Goal: Contribute content: Contribute content

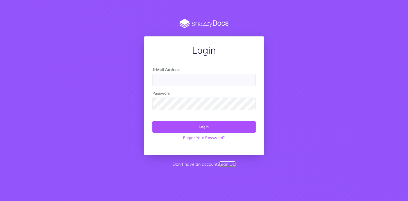
click at [225, 165] on link "Sign Up" at bounding box center [228, 164] width 16 height 5
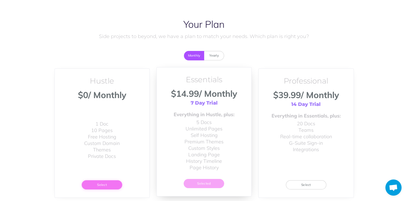
click at [110, 184] on button "Select" at bounding box center [102, 185] width 40 height 9
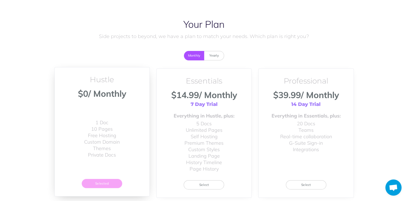
scroll to position [43, 0]
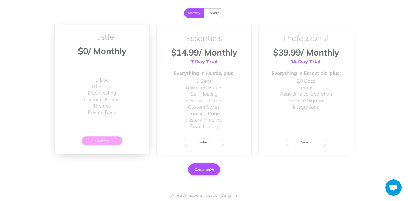
click at [197, 167] on button "Continue" at bounding box center [204, 170] width 32 height 12
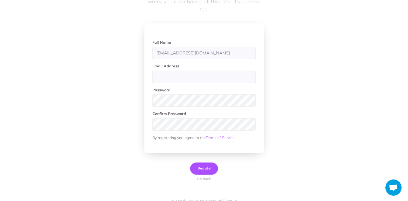
type input "marshall8562@gmail.com"
click at [211, 56] on input "marshall8562@gmail.com" at bounding box center [204, 53] width 103 height 12
paste input "marshall8562@gmail.com"
click at [205, 77] on input "marshall8562@gmail.com" at bounding box center [204, 77] width 103 height 12
type input "marshall8562@gmail.com"
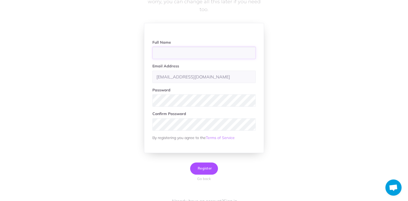
click at [199, 49] on input "text" at bounding box center [204, 53] width 103 height 12
type input "Mark smith"
click at [208, 171] on button "Register" at bounding box center [204, 169] width 28 height 12
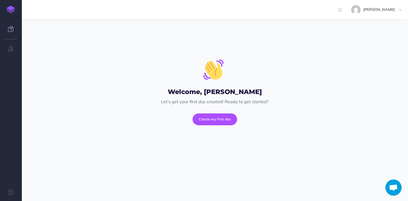
click at [12, 35] on link at bounding box center [11, 30] width 22 height 16
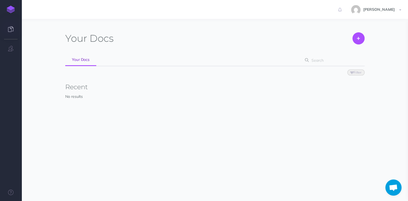
click at [11, 4] on link at bounding box center [11, 9] width 22 height 19
click at [360, 40] on icon at bounding box center [358, 39] width 3 height 12
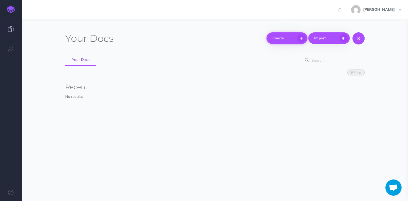
click at [296, 37] on button "Create" at bounding box center [287, 38] width 41 height 12
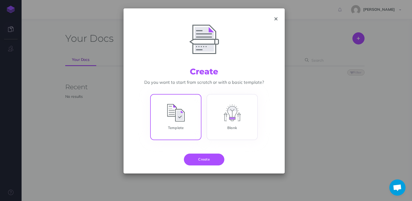
click at [192, 117] on input "Template" at bounding box center [175, 118] width 51 height 46
radio input "true"
click at [207, 156] on button "Create" at bounding box center [204, 160] width 40 height 12
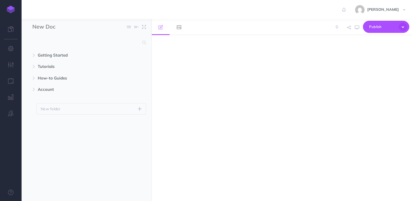
select select "null"
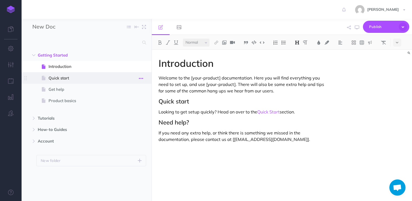
click at [140, 79] on icon "button" at bounding box center [141, 78] width 4 height 6
click at [133, 121] on link "Delete" at bounding box center [126, 123] width 40 height 9
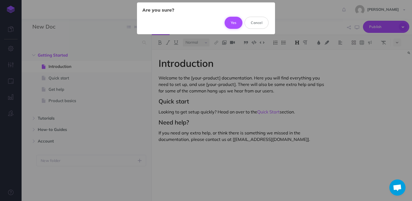
click at [237, 23] on button "Yes" at bounding box center [234, 23] width 18 height 12
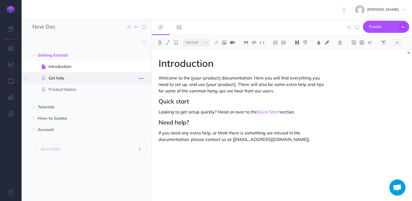
click at [142, 79] on icon "button" at bounding box center [141, 78] width 4 height 6
click at [134, 122] on link "Delete" at bounding box center [126, 123] width 40 height 9
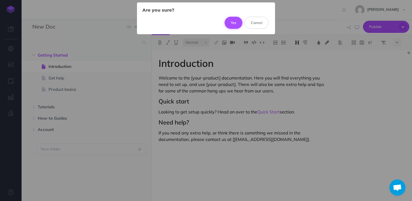
click at [233, 19] on button "Yes" at bounding box center [234, 23] width 18 height 12
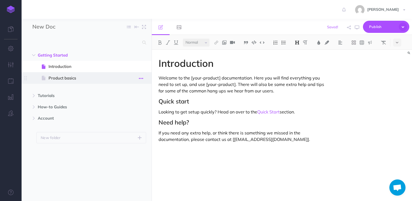
click at [142, 77] on icon "button" at bounding box center [141, 78] width 4 height 6
click at [130, 123] on link "Delete" at bounding box center [126, 123] width 40 height 9
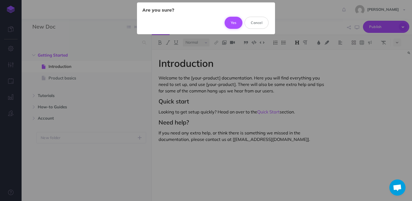
click at [231, 27] on button "Yes" at bounding box center [234, 23] width 18 height 12
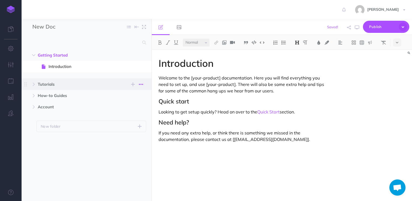
click at [143, 84] on icon "button" at bounding box center [141, 84] width 4 height 6
click at [134, 117] on link "Delete" at bounding box center [126, 120] width 40 height 9
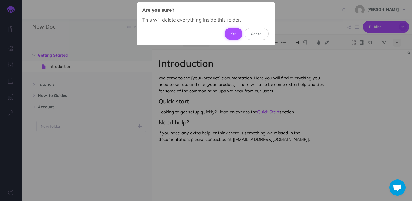
click at [235, 34] on button "Yes" at bounding box center [234, 34] width 18 height 12
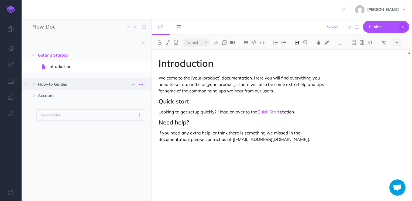
click at [142, 86] on icon "button" at bounding box center [141, 84] width 4 height 6
click at [138, 117] on link "Delete" at bounding box center [126, 120] width 40 height 9
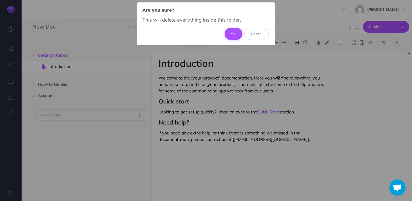
click at [231, 32] on button "Yes" at bounding box center [234, 34] width 18 height 12
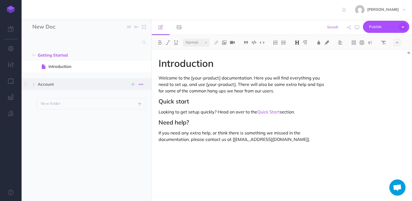
click at [140, 85] on icon "button" at bounding box center [141, 84] width 4 height 6
click at [138, 120] on link "Delete" at bounding box center [126, 120] width 40 height 9
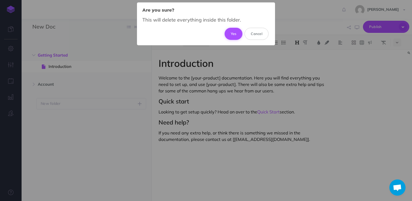
click at [233, 30] on button "Yes" at bounding box center [234, 34] width 18 height 12
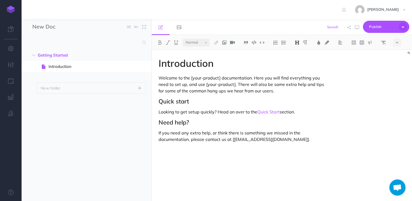
click at [103, 26] on div "New Doc Collapse all Expand all Expand to root folders" at bounding box center [87, 27] width 130 height 16
click at [37, 29] on input "New Doc" at bounding box center [63, 27] width 63 height 8
type input "Webrootdictats"
click at [139, 113] on ul "Getting Started New folder Add a new folder inside this folder New page Add a n…" at bounding box center [87, 119] width 130 height 138
click at [199, 114] on p "Looking to get setup quickly? Head on over to the Quick Start section." at bounding box center [243, 112] width 169 height 6
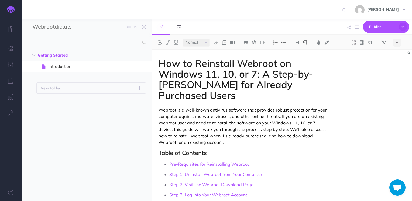
scroll to position [1060, 0]
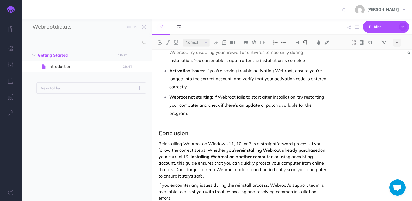
click at [378, 142] on div "How to Reinstall Webroot on Windows 11, 10, or 7: A Step-by-Step Guide for Alre…" at bounding box center [282, 125] width 261 height 151
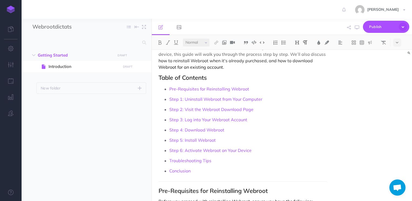
scroll to position [97, 0]
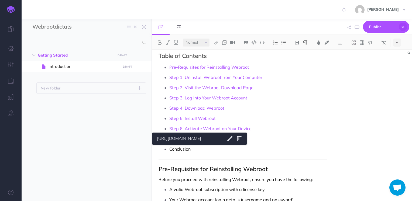
click at [182, 151] on link "Conclusion" at bounding box center [180, 149] width 21 height 5
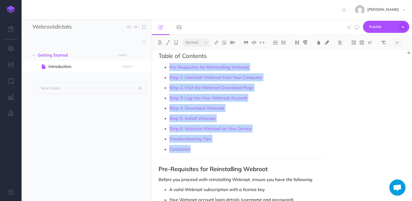
drag, startPoint x: 197, startPoint y: 150, endPoint x: 154, endPoint y: 70, distance: 90.5
click at [216, 44] on img at bounding box center [216, 42] width 5 height 4
click at [218, 51] on icon at bounding box center [216, 52] width 4 height 4
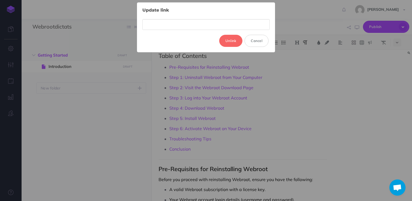
scroll to position [0, 0]
click at [234, 38] on button "Unlink" at bounding box center [230, 41] width 23 height 12
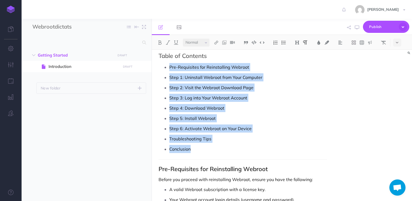
click at [251, 104] on p "Step 4: Download Webroot" at bounding box center [249, 108] width 158 height 8
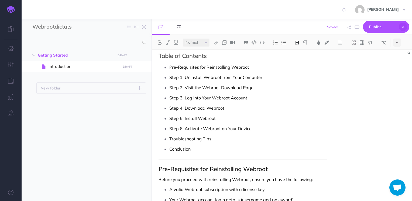
click at [159, 56] on h2 "Table of Contents" at bounding box center [243, 56] width 169 height 6
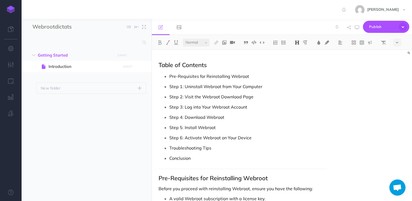
scroll to position [116, 0]
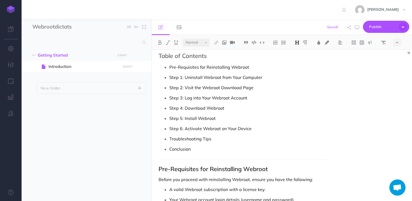
click at [408, 96] on div "How to Reinstall Webroot on Windows 11, 10, or 7: A Step-by-Step Guide for Alre…" at bounding box center [282, 125] width 261 height 151
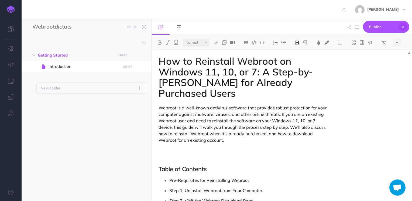
scroll to position [0, 0]
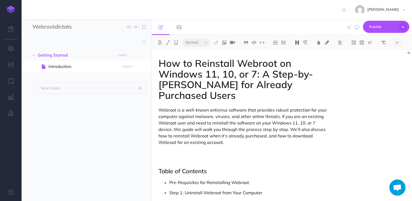
click at [357, 87] on div "How to Reinstall Webroot on Windows 11, 10, or 7: A Step-by-Step Guide for Alre…" at bounding box center [282, 125] width 261 height 151
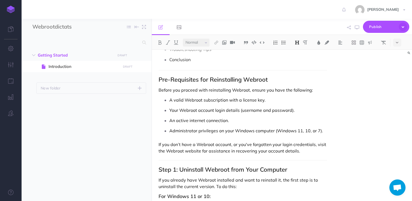
scroll to position [227, 0]
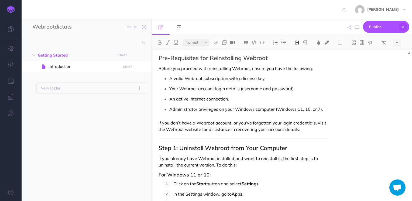
click at [378, 109] on div "How to Reinstall Webroot on Windows 11, 10, or 7: A Step-by-Step Guide for Alre…" at bounding box center [282, 125] width 261 height 151
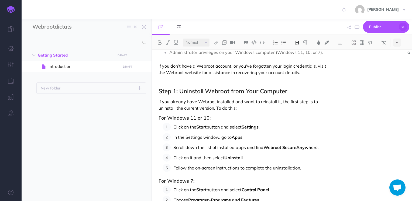
scroll to position [281, 0]
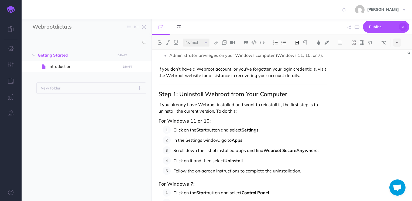
click at [159, 95] on h2 "Step 1: Uninstall Webroot from Your Computer" at bounding box center [243, 94] width 169 height 6
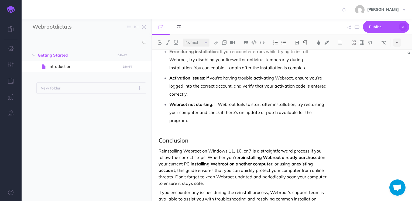
scroll to position [1085, 0]
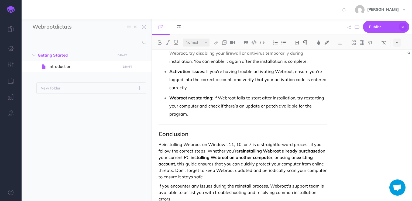
click at [400, 151] on div "How to Reinstall Webroot on Windows 11, 10, or 7: A Step-by-Step Guide for Alre…" at bounding box center [282, 125] width 261 height 151
click at [410, 66] on div "How to Reinstall Webroot on Windows 11, 10, or 7: A Step-by-Step Guide for Alre…" at bounding box center [282, 125] width 261 height 151
click at [410, 67] on div "How to Reinstall Webroot on Windows 11, 10, or 7: A Step-by-Step Guide for Alre…" at bounding box center [282, 125] width 261 height 151
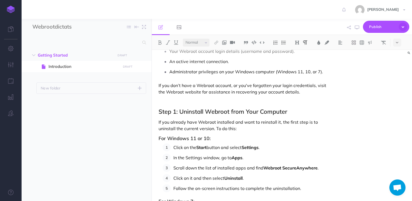
scroll to position [265, 0]
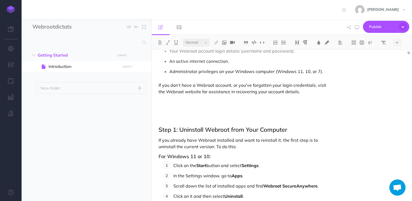
paste div
click at [160, 110] on p "Activate Your Already Purchased Subscription on a New PC" at bounding box center [243, 110] width 169 height 6
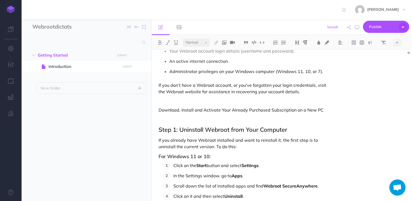
click at [323, 110] on p "Download, Install and Activate Your Already Purchased Subscription on a New PC" at bounding box center [243, 110] width 169 height 6
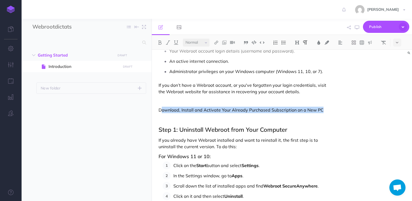
drag, startPoint x: 323, startPoint y: 110, endPoint x: 163, endPoint y: 108, distance: 160.1
click at [163, 108] on p "Download, Install and Activate Your Already Purchased Subscription on a New PC" at bounding box center [243, 110] width 169 height 6
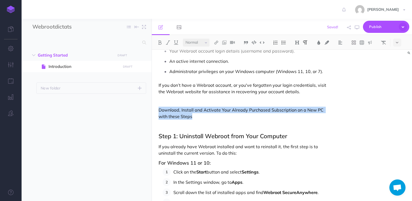
drag, startPoint x: 199, startPoint y: 117, endPoint x: 142, endPoint y: 112, distance: 56.6
click at [142, 112] on div "Webrootdictats Collapse all Expand all Expand to root folders Getting Started D…" at bounding box center [217, 110] width 391 height 182
click at [297, 43] on img at bounding box center [297, 42] width 5 height 4
click at [297, 60] on button "H2" at bounding box center [297, 60] width 8 height 8
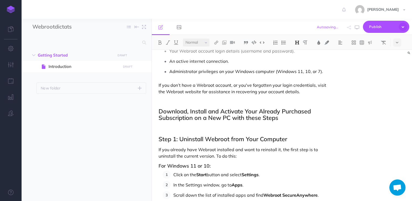
click at [288, 120] on h2 "Download, Install and Activate Your Already Purchased Subscription on a New PC …" at bounding box center [243, 114] width 169 height 13
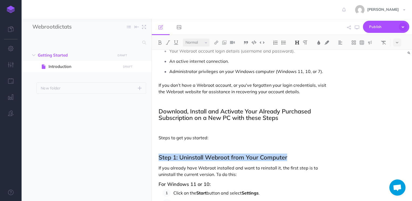
drag, startPoint x: 293, startPoint y: 157, endPoint x: 144, endPoint y: 157, distance: 148.7
click at [144, 157] on div "Webrootdictats Collapse all Expand all Expand to root folders Getting Started D…" at bounding box center [217, 110] width 391 height 182
click at [295, 40] on img at bounding box center [297, 42] width 5 height 4
click at [299, 69] on button "H3" at bounding box center [297, 68] width 8 height 8
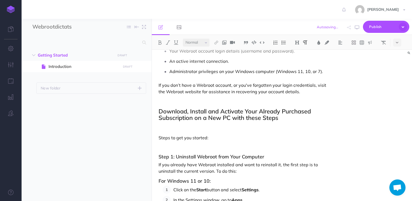
click at [295, 150] on p at bounding box center [243, 147] width 169 height 6
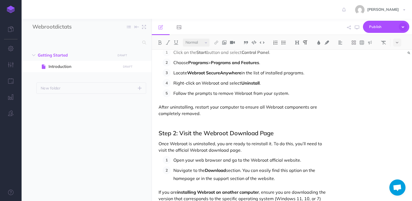
scroll to position [472, 0]
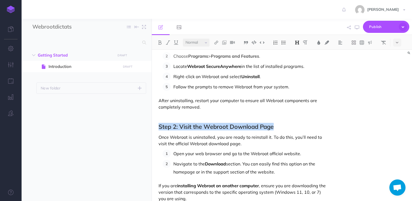
drag, startPoint x: 277, startPoint y: 128, endPoint x: 159, endPoint y: 128, distance: 117.7
click at [159, 128] on h2 "Step 2: Visit the Webroot Download Page" at bounding box center [243, 127] width 169 height 6
click at [298, 45] on button at bounding box center [297, 43] width 8 height 8
click at [299, 66] on button "H3" at bounding box center [297, 68] width 8 height 8
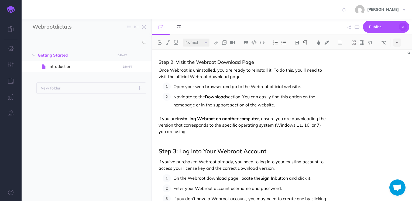
scroll to position [554, 0]
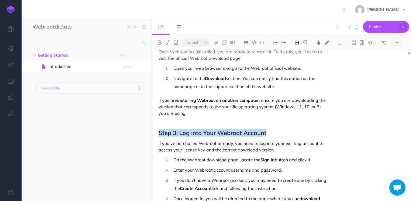
drag, startPoint x: 273, startPoint y: 134, endPoint x: 158, endPoint y: 130, distance: 115.6
click at [158, 130] on div "How to Reinstall Webroot on Windows 11, 10, or 7: A Step-by-Step Guide for Alre…" at bounding box center [243, 140] width 182 height 1288
click at [299, 43] on img at bounding box center [297, 42] width 5 height 4
click at [300, 66] on button "H3" at bounding box center [297, 68] width 8 height 8
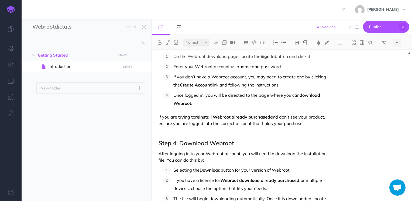
scroll to position [676, 0]
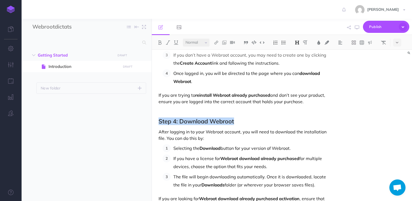
drag, startPoint x: 237, startPoint y: 122, endPoint x: 157, endPoint y: 122, distance: 80.7
click at [157, 122] on div "How to Reinstall Webroot on Windows 11, 10, or 7: A Step-by-Step Guide for Alre…" at bounding box center [243, 15] width 182 height 1285
click at [297, 43] on img at bounding box center [297, 42] width 5 height 4
click at [300, 67] on button "H3" at bounding box center [297, 68] width 8 height 8
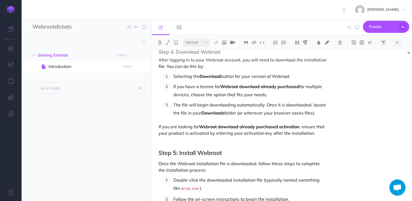
scroll to position [764, 0]
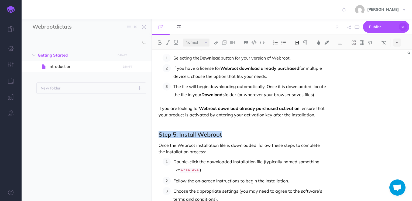
drag, startPoint x: 224, startPoint y: 136, endPoint x: 157, endPoint y: 136, distance: 66.9
click at [299, 42] on img at bounding box center [297, 42] width 5 height 4
click at [298, 66] on button "H3" at bounding box center [297, 68] width 8 height 8
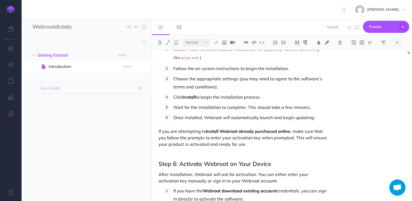
scroll to position [910, 0]
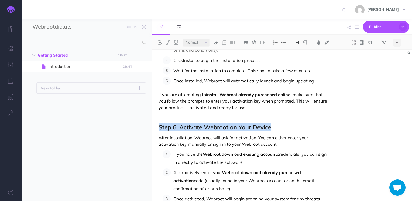
drag, startPoint x: 272, startPoint y: 127, endPoint x: 158, endPoint y: 126, distance: 114.2
click at [296, 42] on img at bounding box center [297, 42] width 5 height 4
click at [298, 67] on button "H3" at bounding box center [297, 68] width 8 height 8
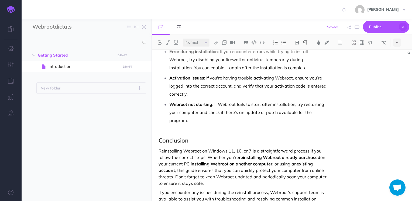
scroll to position [1112, 0]
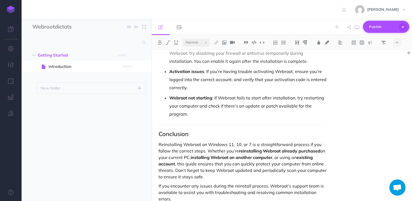
click at [377, 29] on span "Publish" at bounding box center [383, 27] width 27 height 8
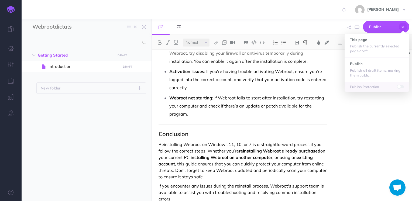
click at [227, 30] on ul at bounding box center [195, 27] width 87 height 16
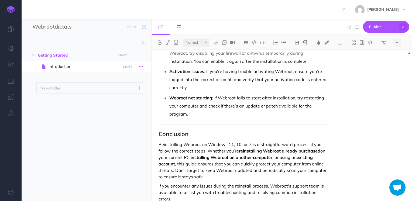
click at [140, 68] on icon "button" at bounding box center [141, 67] width 4 height 6
click at [135, 103] on link "Settings" at bounding box center [126, 103] width 40 height 9
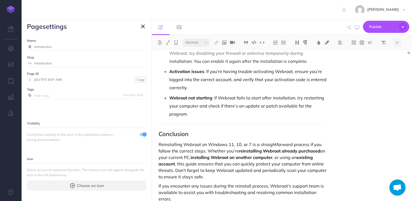
click at [67, 46] on input "Introduction" at bounding box center [90, 46] width 112 height 7
paste input "How to Reinstall Webroot on Windows 11, 10 or 7: A Step-by-Step Guide for Alrea…"
type input "How to Reinstall Webroot on Windows 11, 10 or 7: A Step-by-Step Guide for Alrea…"
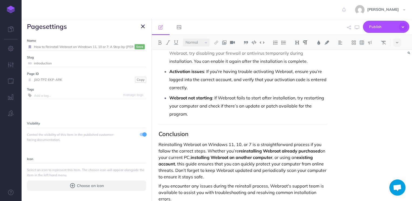
click at [136, 45] on small "Save" at bounding box center [139, 47] width 7 height 4
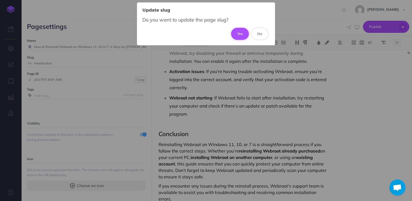
click at [240, 34] on button "Yes" at bounding box center [240, 34] width 18 height 12
type input "how-to-reinstall-webroot-on-windows-11-10-or-7-a-step-by-step-guide-for-already…"
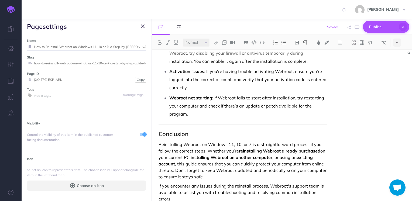
click at [388, 24] on span "Publish" at bounding box center [383, 27] width 27 height 8
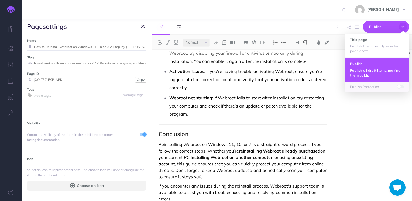
click at [377, 71] on p "Publish all draft items, making them public." at bounding box center [377, 73] width 54 height 10
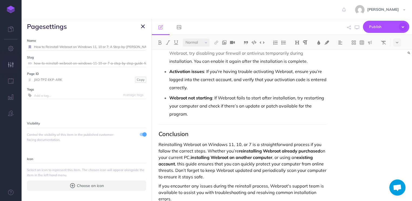
click at [14, 66] on button "button" at bounding box center [11, 65] width 22 height 16
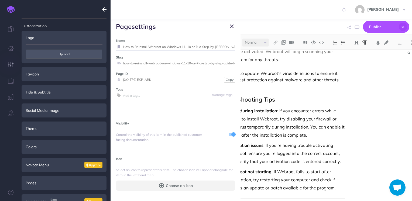
scroll to position [1331, 0]
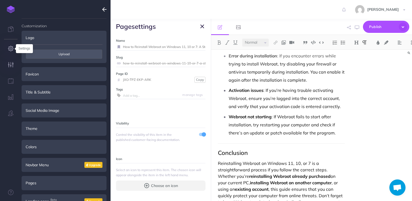
click at [10, 47] on icon "button" at bounding box center [11, 48] width 6 height 5
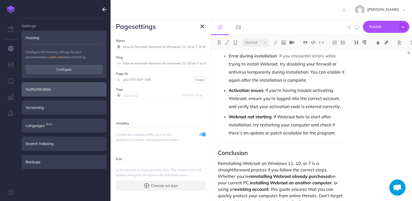
click at [68, 93] on div "Authentication" at bounding box center [64, 89] width 85 height 14
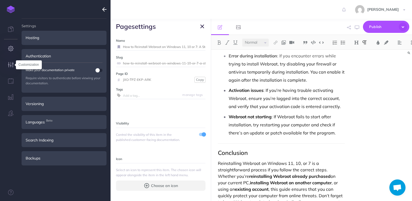
click at [13, 63] on icon "button" at bounding box center [11, 64] width 6 height 5
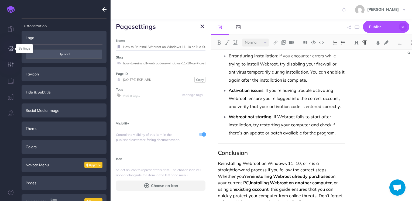
click at [13, 49] on icon "button" at bounding box center [11, 48] width 6 height 5
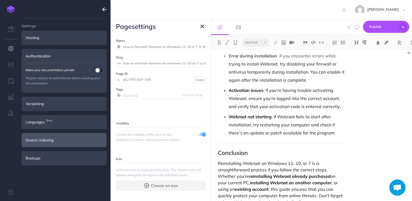
click at [57, 138] on div "Search Indexing" at bounding box center [64, 140] width 85 height 14
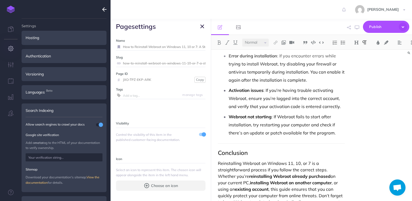
click at [87, 160] on input "text" at bounding box center [64, 158] width 77 height 8
paste input "sMrnlC7C2sOSq9IIBeJgjWc_FtijF0c_Db7SXPGoBXE"
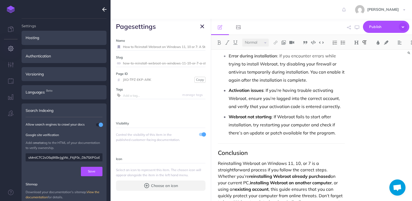
scroll to position [0, 5]
type input "sMrnlC7C2sOSq9IIBeJgjWc_FtijF0c_Db7SXPGoBXE"
click at [98, 174] on button "Save" at bounding box center [92, 171] width 22 height 9
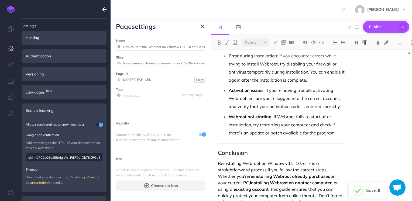
click at [384, 22] on button "Publish" at bounding box center [386, 27] width 46 height 12
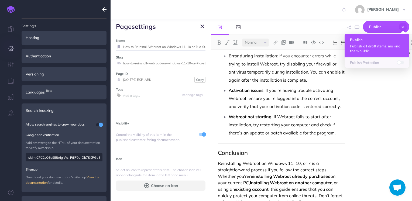
click at [366, 52] on p "Publish all draft items, making them public." at bounding box center [377, 49] width 54 height 10
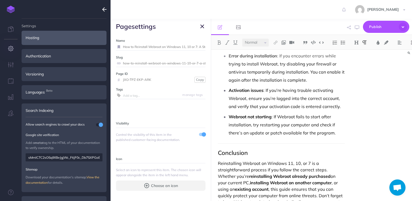
click at [38, 38] on div "Hosting" at bounding box center [64, 38] width 85 height 14
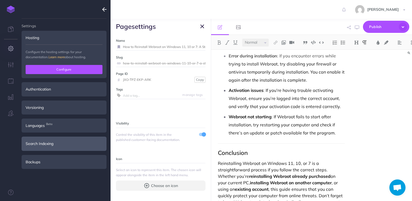
click at [66, 70] on button "Configure" at bounding box center [64, 69] width 77 height 9
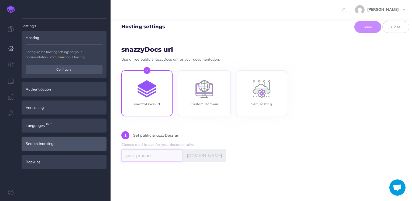
click at [144, 155] on input "text" at bounding box center [151, 156] width 61 height 12
click at [138, 155] on input "bloggiingwebroot" at bounding box center [151, 156] width 61 height 12
type input "bloggingwebroot"
click at [181, 169] on form "snazzyDocs url Use a free public snazzyDocs url for your documentation. snazzyD…" at bounding box center [262, 118] width 302 height 166
click at [371, 28] on button "Save" at bounding box center [368, 27] width 27 height 12
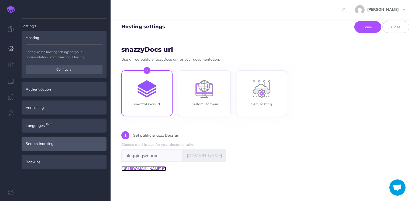
click at [166, 168] on icon at bounding box center [165, 169] width 4 height 4
click at [14, 30] on link at bounding box center [11, 30] width 22 height 16
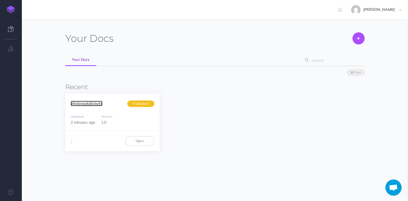
click at [95, 102] on link "Webrootdictats" at bounding box center [87, 103] width 32 height 5
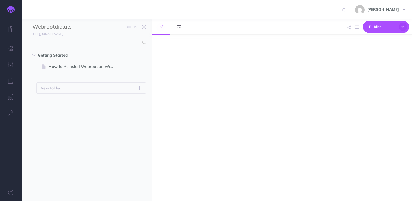
select select "null"
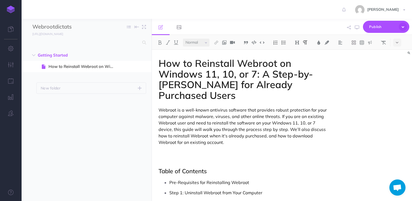
click at [258, 181] on p "Pre-Requisites for Reinstalling Webroot" at bounding box center [249, 183] width 158 height 8
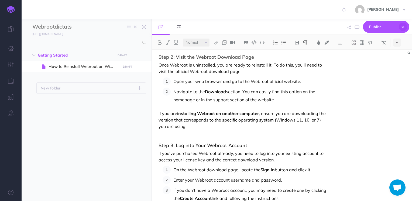
scroll to position [578, 0]
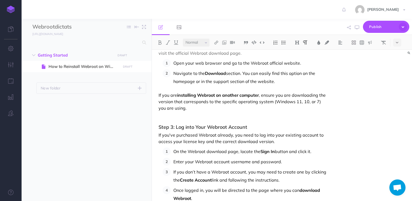
drag, startPoint x: 244, startPoint y: 72, endPoint x: 274, endPoint y: 81, distance: 31.6
click at [274, 81] on p "Navigate to the Download section. You can easily find this option on the homepa…" at bounding box center [251, 77] width 154 height 16
click at [217, 39] on button at bounding box center [216, 43] width 8 height 8
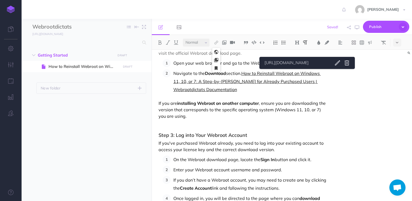
click at [307, 72] on link "How to Reinstall Webroot on Windows 11, 10, or 7: A Step-by-Step Guide for Alre…" at bounding box center [248, 82] width 148 height 22
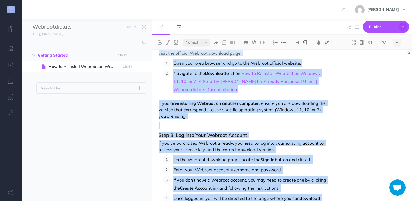
drag, startPoint x: 352, startPoint y: 68, endPoint x: 350, endPoint y: 80, distance: 12.3
click at [350, 80] on div "Small Normal Large H1 H2 H3 H4 Block container Inline container https://bloggin…" at bounding box center [282, 118] width 261 height 166
click at [350, 80] on div "How to Reinstall Webroot on Windows 11, 10, or 7: A Step-by-Step Guide for Alre…" at bounding box center [282, 125] width 261 height 151
click at [322, 79] on p "Navigate to the Download section. How to Reinstall Webroot on Windows 11, 10, o…" at bounding box center [251, 81] width 154 height 24
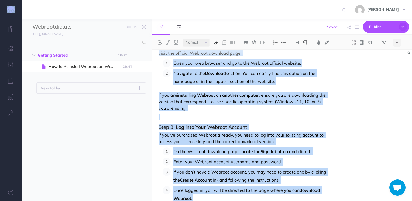
click at [216, 42] on img at bounding box center [216, 42] width 5 height 4
click at [216, 52] on icon at bounding box center [216, 52] width 4 height 4
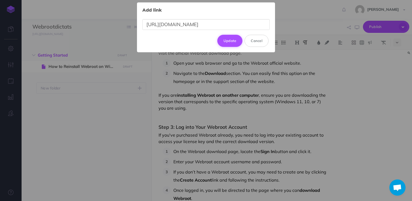
type input "https://bloggingwebroot.snazzydocs.com/"
click at [227, 40] on button "Update" at bounding box center [230, 41] width 25 height 12
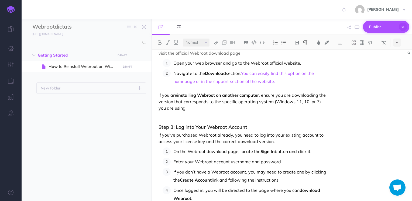
click at [371, 27] on span "Publish" at bounding box center [383, 27] width 27 height 8
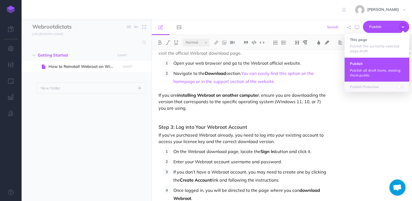
click at [371, 66] on button "Publish Publish all draft items, making them public." at bounding box center [377, 69] width 65 height 24
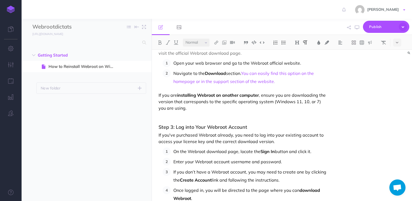
click at [405, 10] on span at bounding box center [405, 9] width 2 height 1
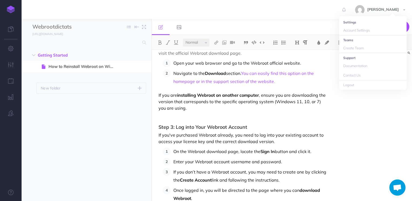
click at [381, 22] on li "Settings" at bounding box center [373, 22] width 67 height 7
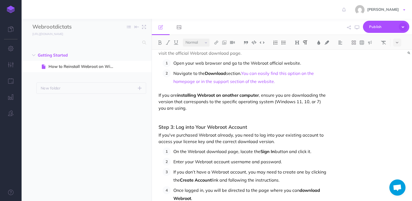
click at [400, 9] on span "[PERSON_NAME]" at bounding box center [383, 9] width 37 height 5
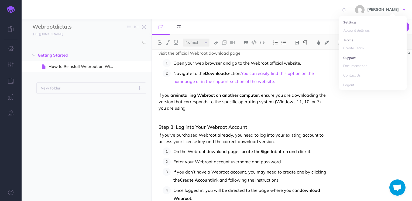
click at [365, 9] on img at bounding box center [360, 9] width 9 height 9
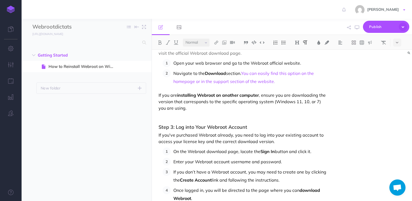
click at [365, 9] on img at bounding box center [360, 9] width 9 height 9
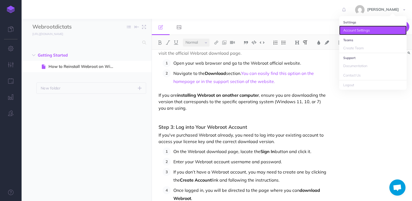
click at [351, 31] on link "Account Settings" at bounding box center [373, 30] width 67 height 9
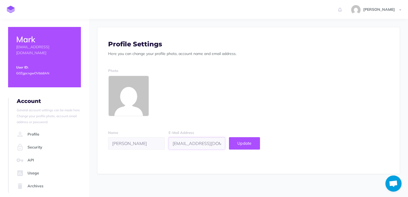
click at [197, 144] on input "[EMAIL_ADDRESS][DOMAIN_NAME]" at bounding box center [197, 143] width 57 height 12
